Goal: Task Accomplishment & Management: Manage account settings

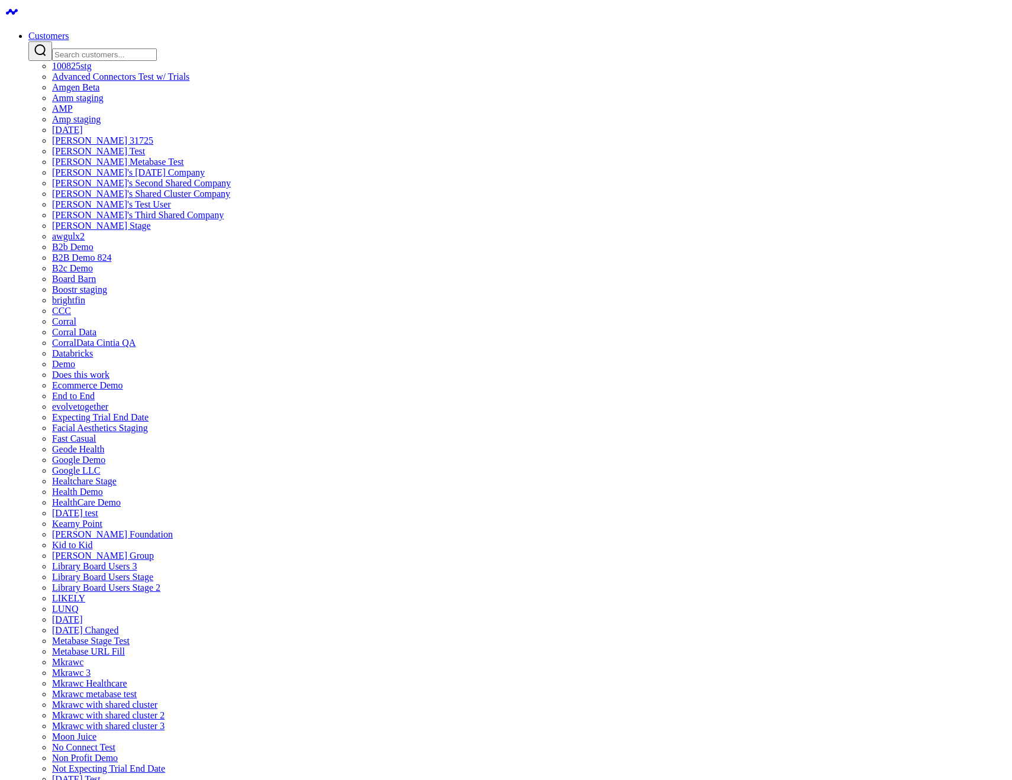
click at [71, 316] on link "CCC" at bounding box center [61, 311] width 19 height 10
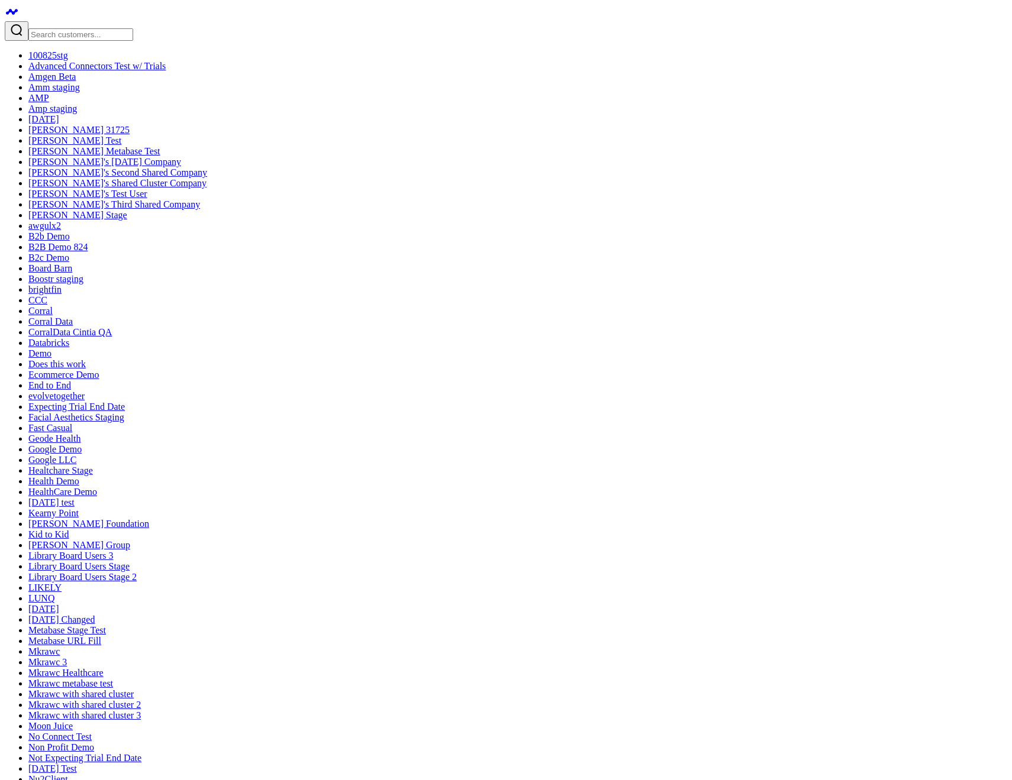
type textarea "test support on stage"
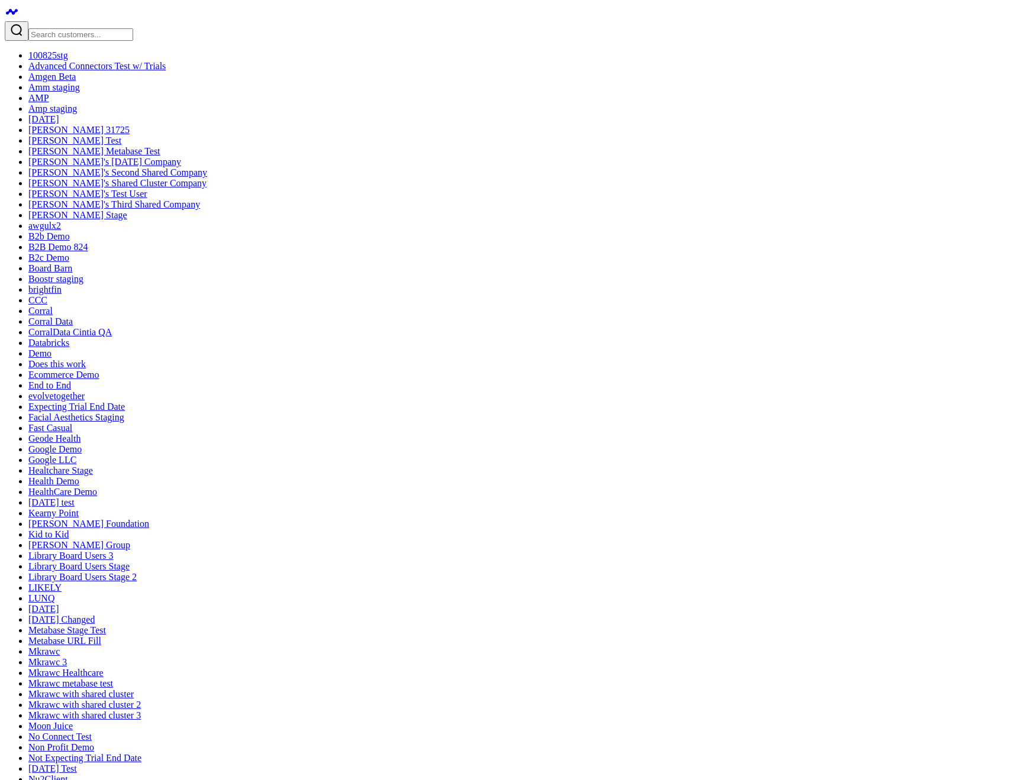
type textarea "what are my top sources of revenue?"
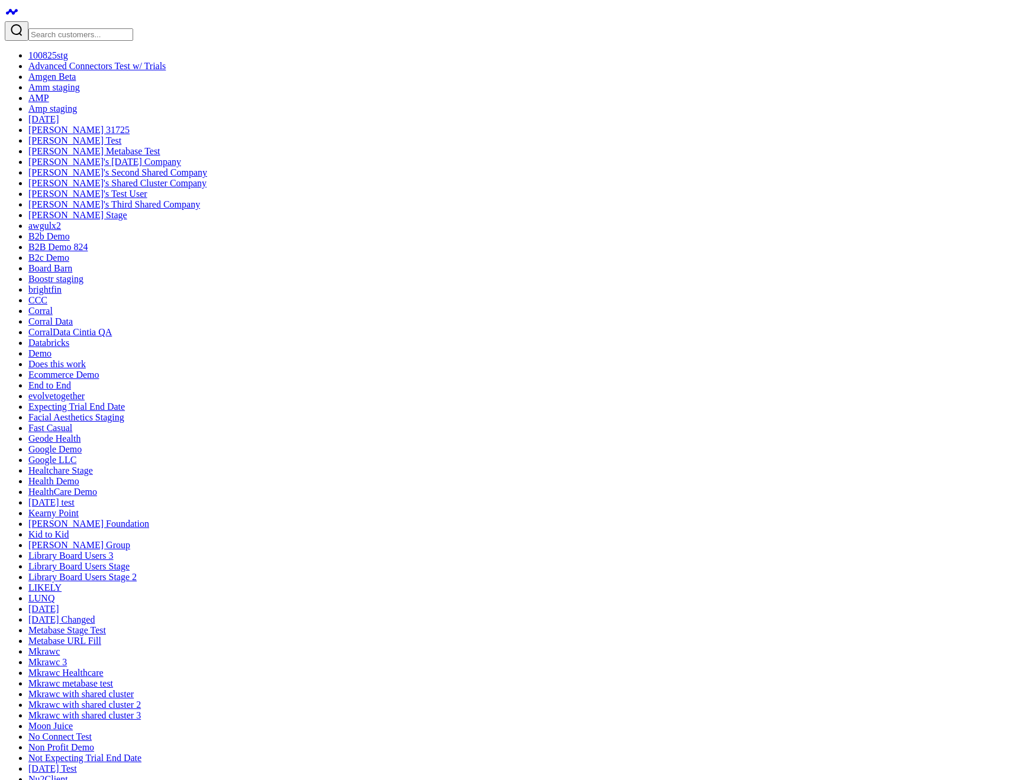
type textarea "ask corral support"
click at [73, 28] on input "Search customers input" at bounding box center [80, 34] width 105 height 12
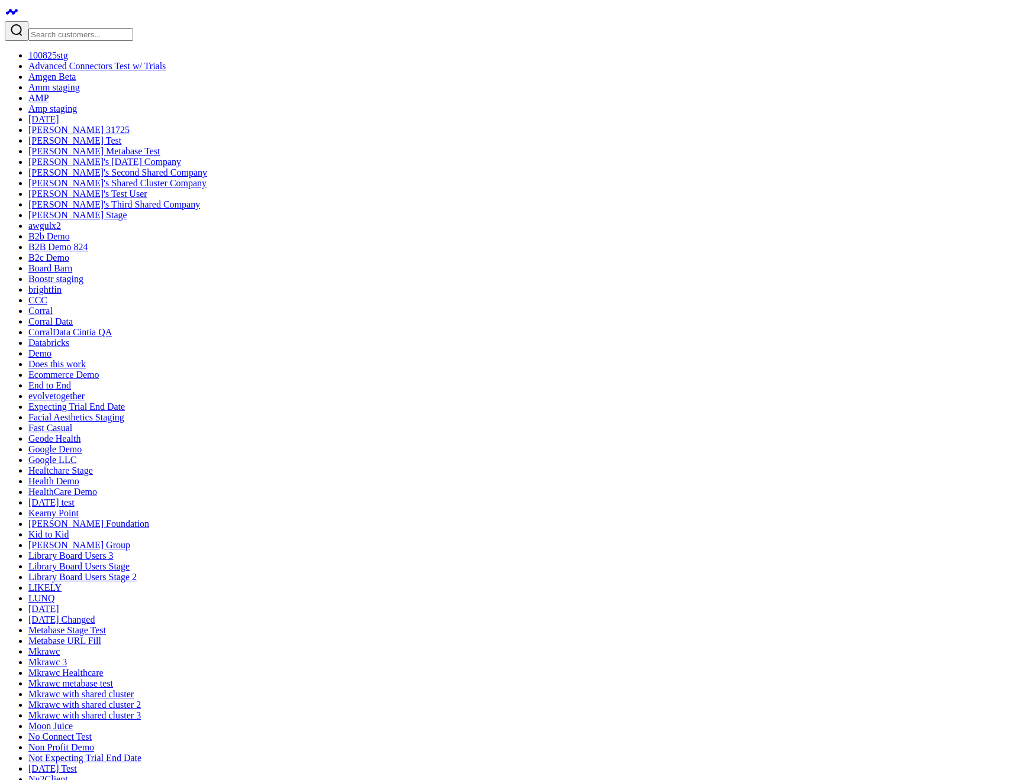
click at [66, 28] on input "Search customers input" at bounding box center [80, 34] width 105 height 12
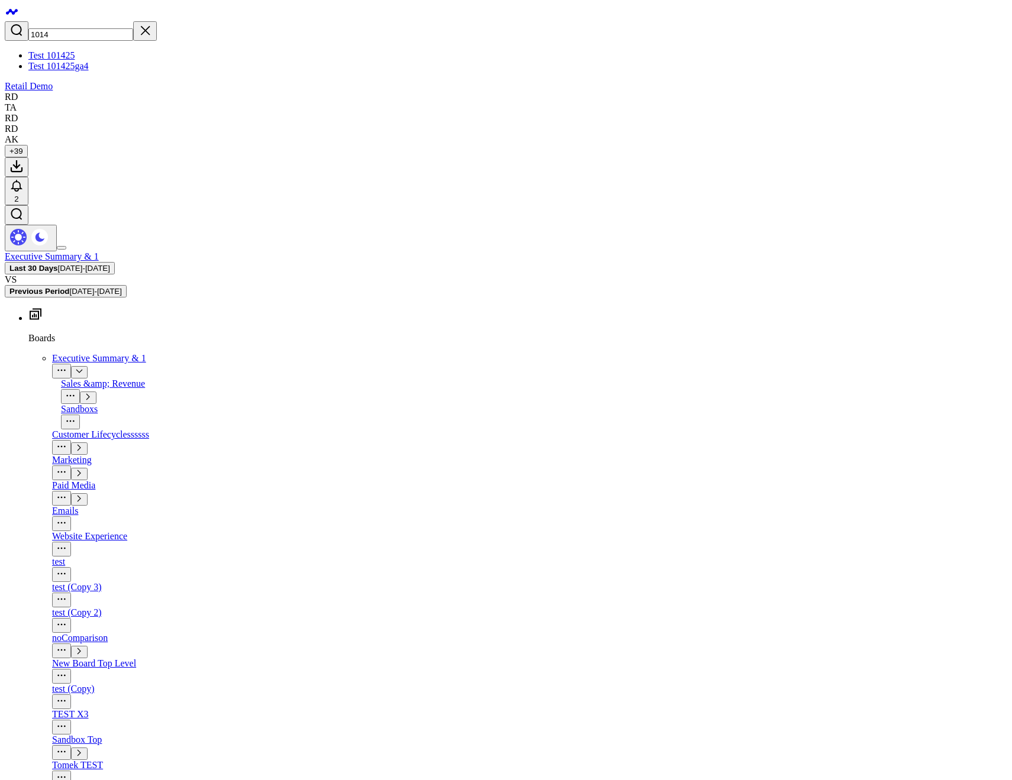
type input "1014"
click at [69, 50] on link "Test 101425" at bounding box center [51, 55] width 46 height 10
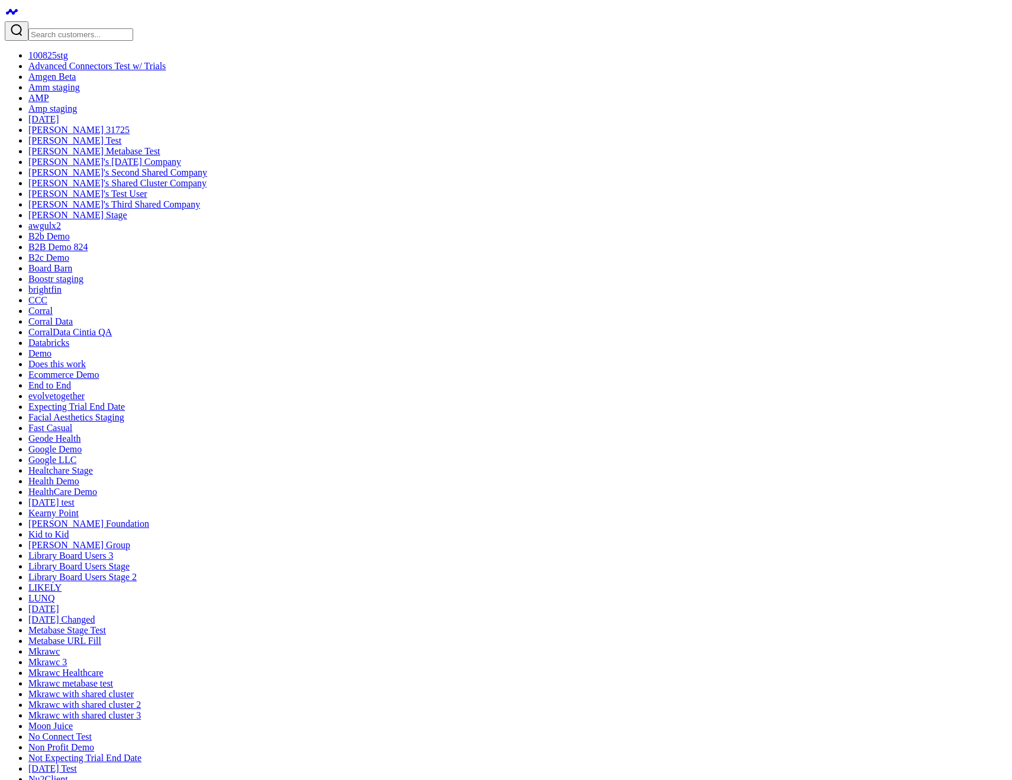
click at [62, 21] on div at bounding box center [506, 31] width 1002 height 20
click at [67, 28] on input "Search customers input" at bounding box center [80, 34] width 105 height 12
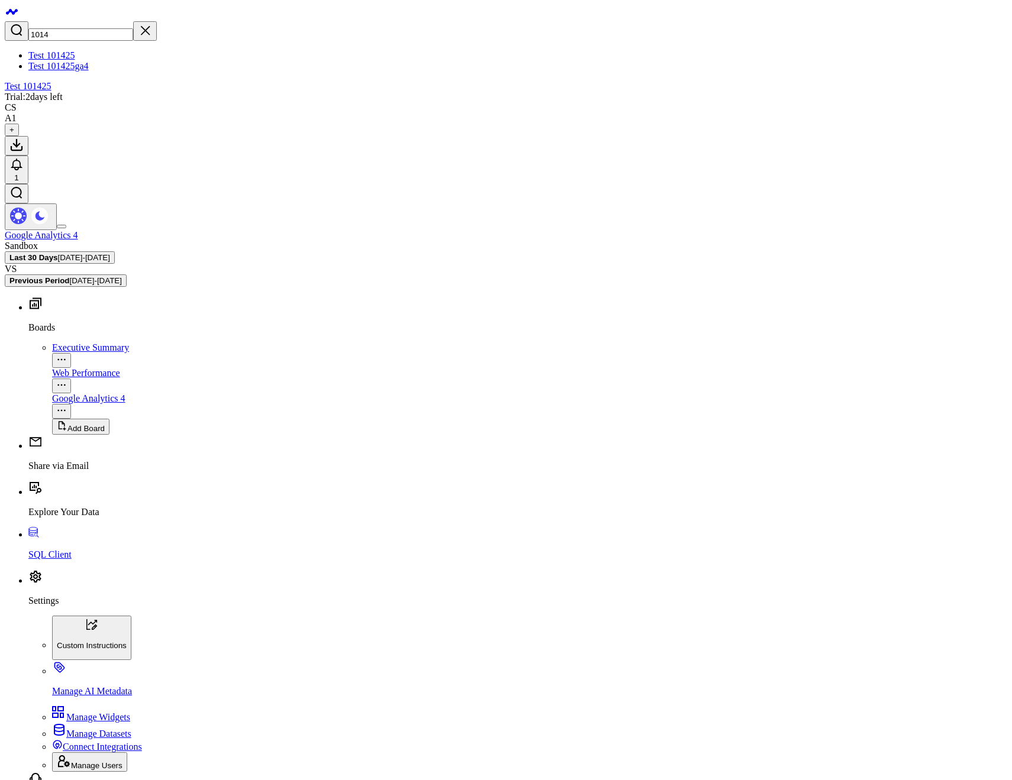
type input "1014"
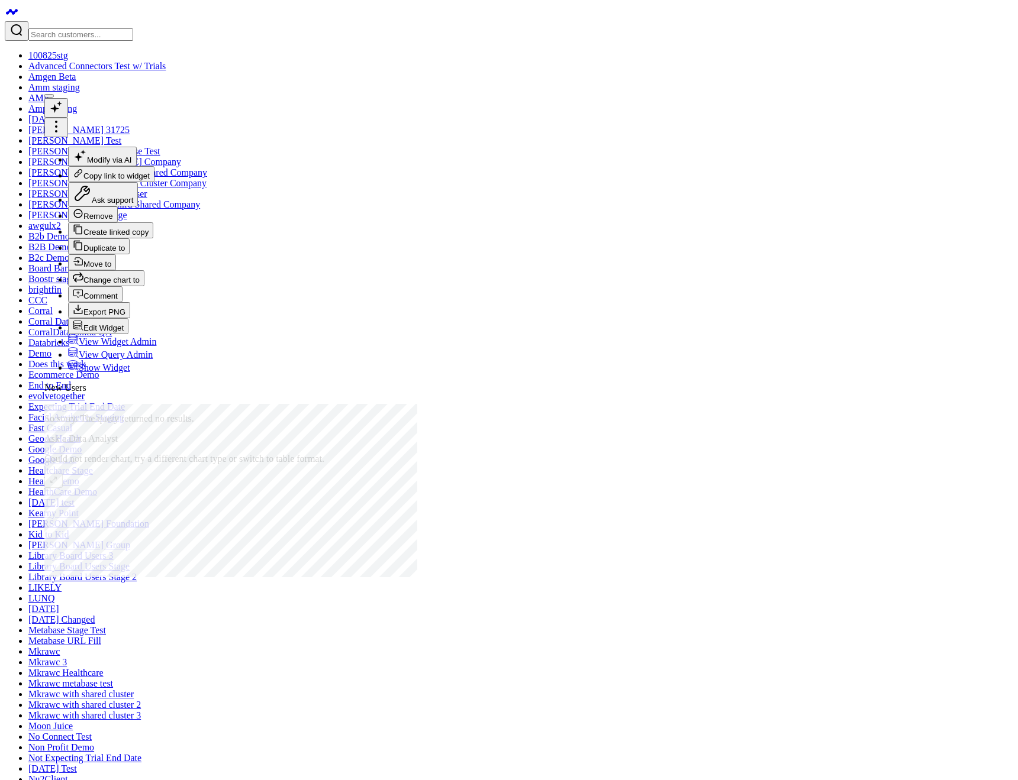
drag, startPoint x: 568, startPoint y: 583, endPoint x: 567, endPoint y: 565, distance: 18.4
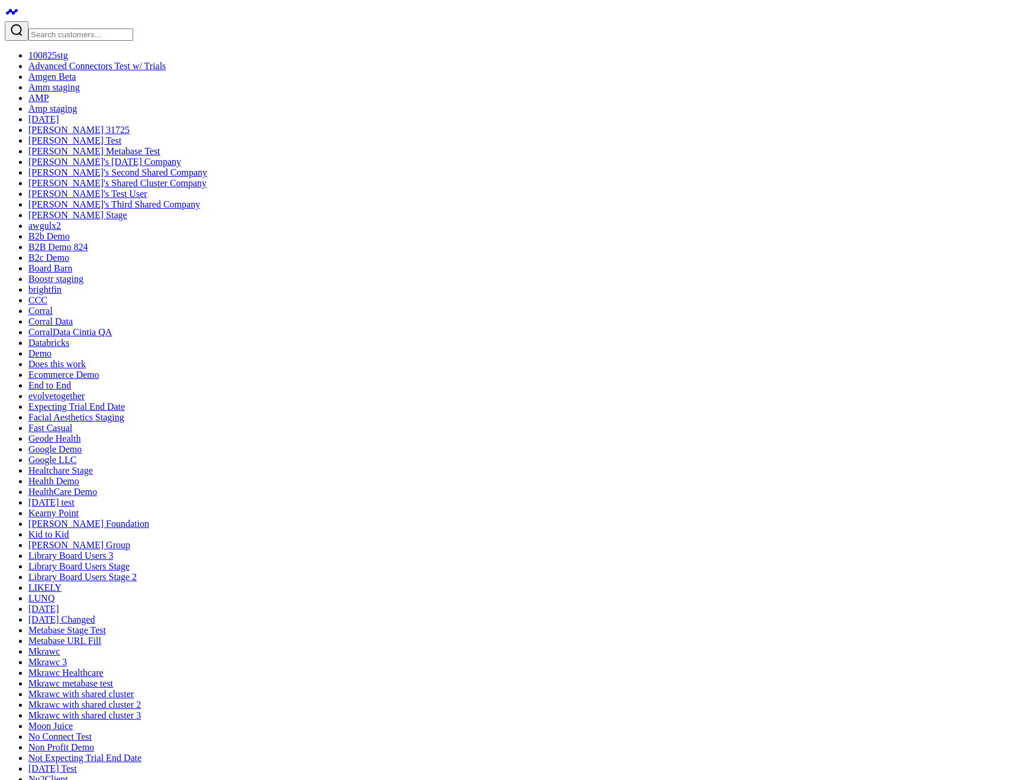
click at [330, 129] on button "Delete Board" at bounding box center [363, 121] width 66 height 16
click at [330, 113] on button "Delete Board" at bounding box center [363, 121] width 66 height 16
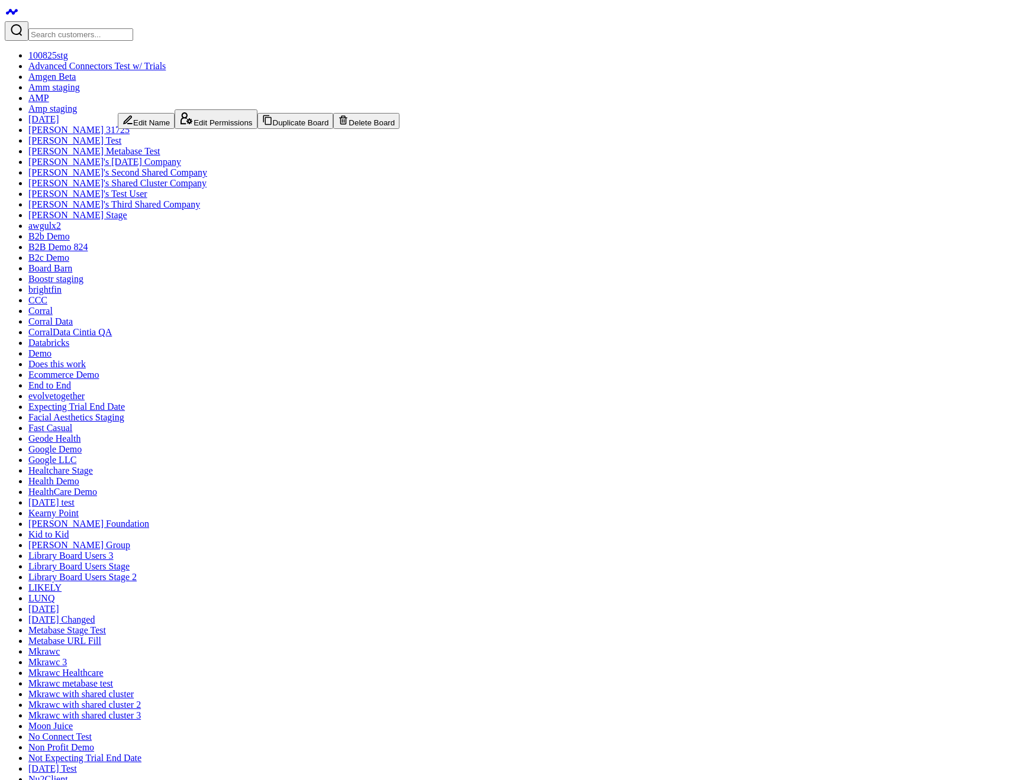
click at [333, 129] on button "Delete Board" at bounding box center [366, 121] width 66 height 16
click at [376, 133] on button "Delete Board" at bounding box center [409, 125] width 66 height 16
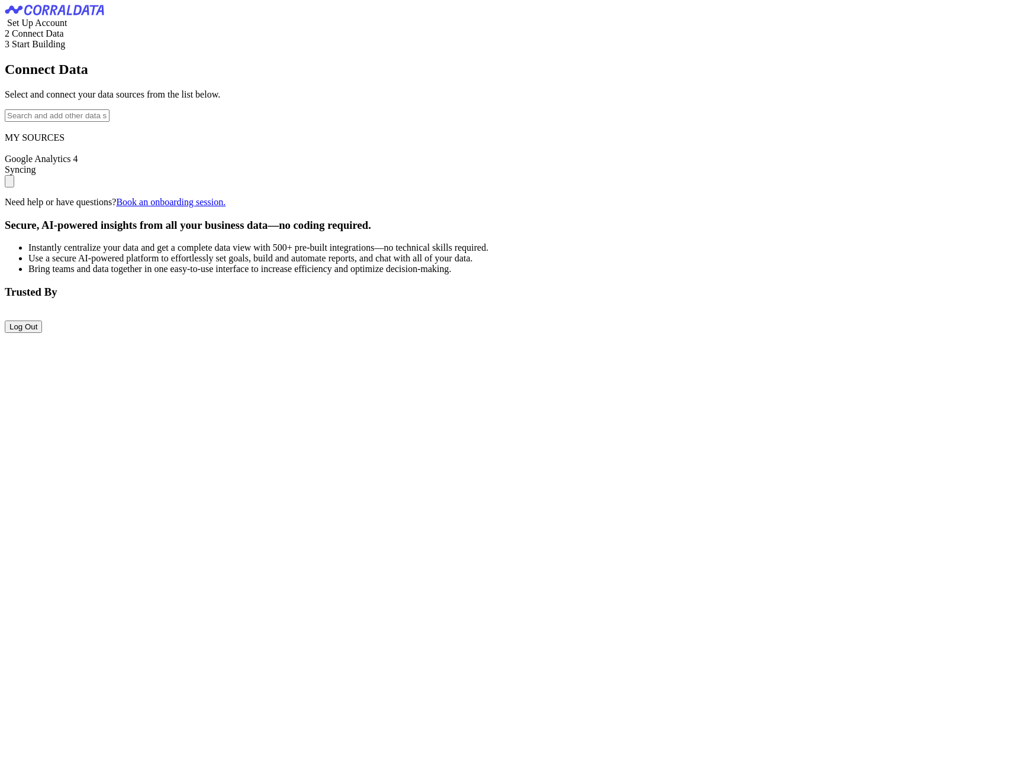
click at [109, 122] on input "text" at bounding box center [57, 115] width 105 height 12
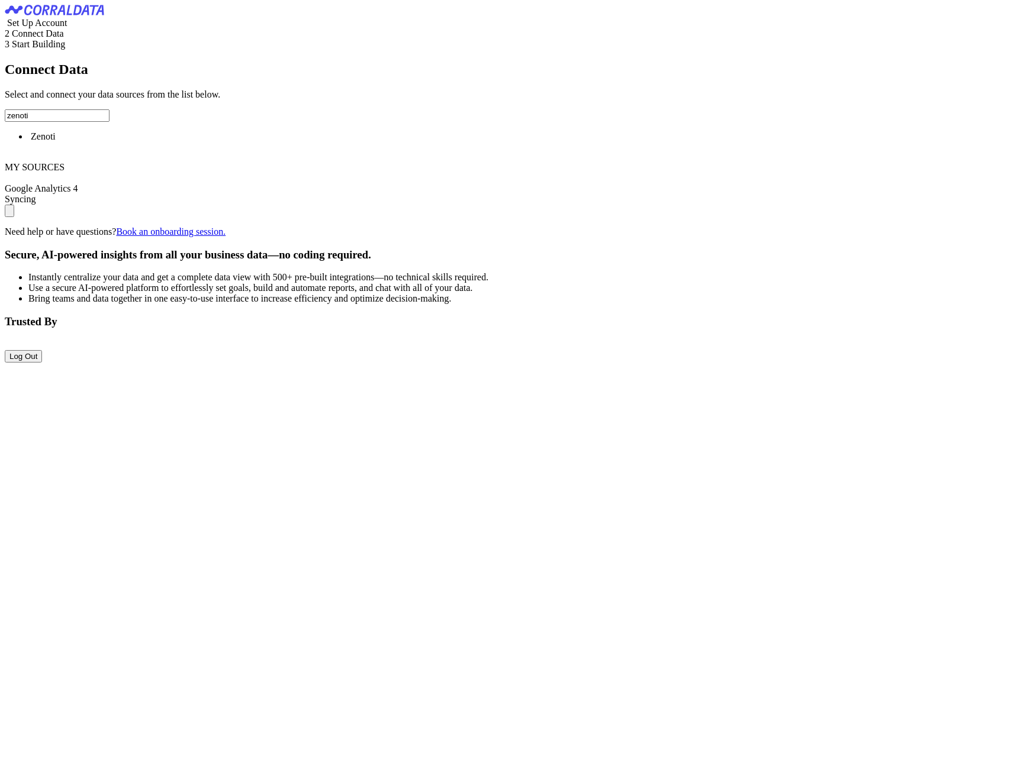
click at [100, 142] on li "Zenoti" at bounding box center [520, 136] width 984 height 11
type input "Zenoti"
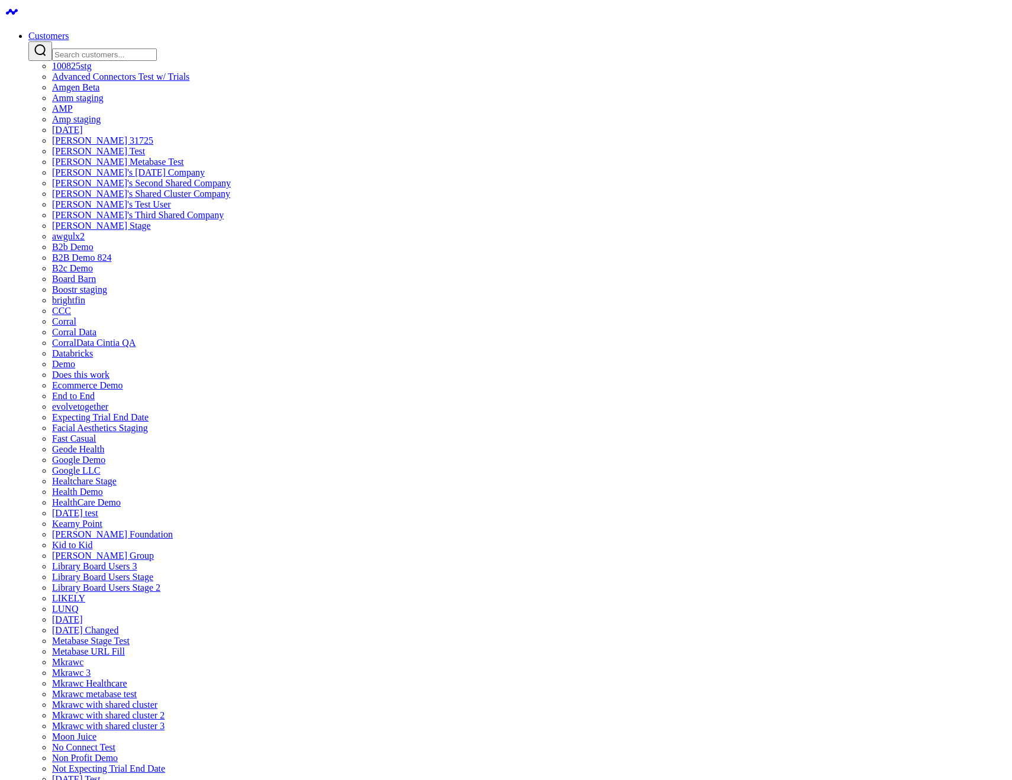
click at [157, 49] on input "Search customers input" at bounding box center [104, 55] width 105 height 12
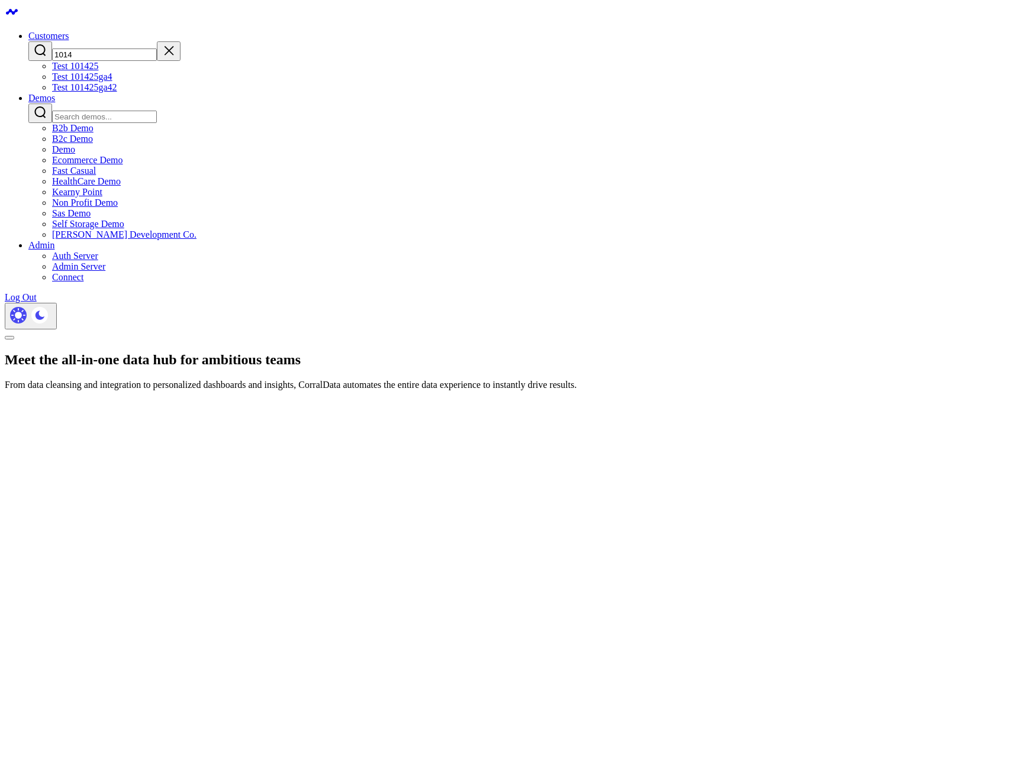
type input "1014"
click at [117, 92] on link "Test 101425ga42" at bounding box center [84, 87] width 65 height 10
